Goal: Transaction & Acquisition: Purchase product/service

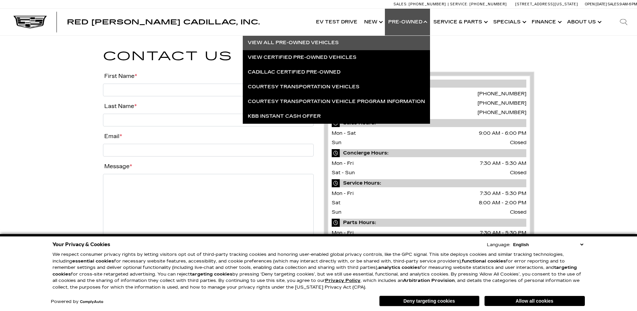
click at [322, 44] on link "View All Pre-Owned Vehicles" at bounding box center [336, 42] width 187 height 15
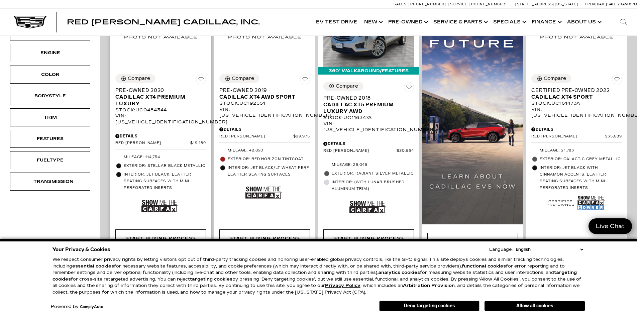
scroll to position [67, 0]
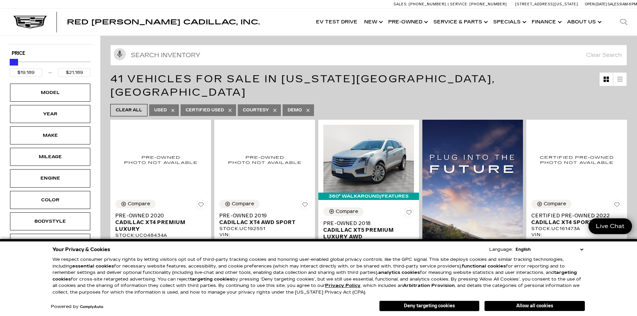
type input "$20,689"
drag, startPoint x: 86, startPoint y: 64, endPoint x: 12, endPoint y: 66, distance: 73.6
click at [12, 66] on div "Price" at bounding box center [50, 63] width 81 height 12
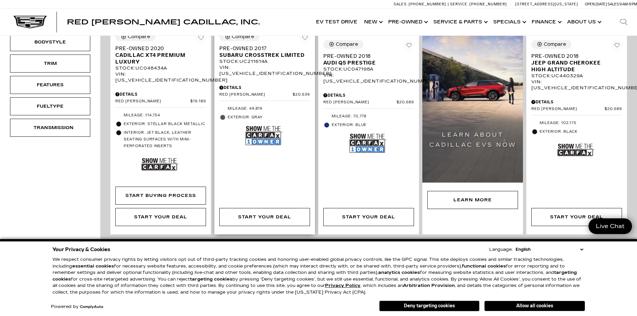
scroll to position [167, 0]
